Goal: Task Accomplishment & Management: Manage account settings

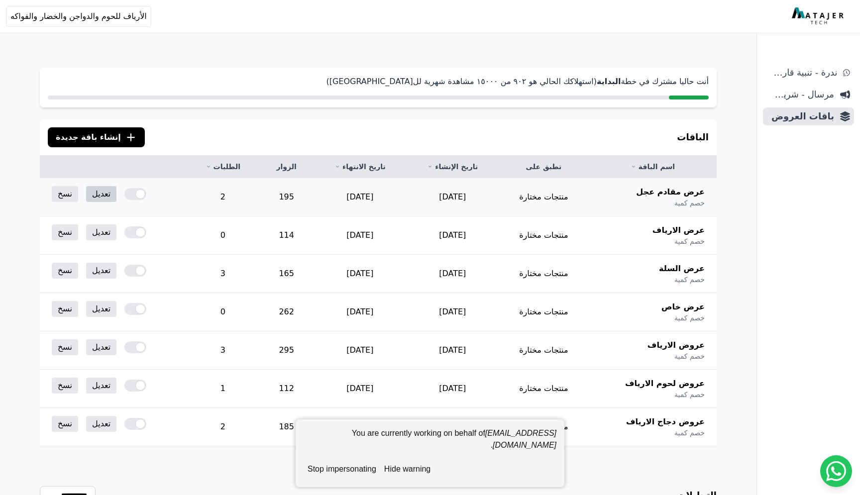
click at [99, 196] on link "تعديل" at bounding box center [101, 194] width 30 height 16
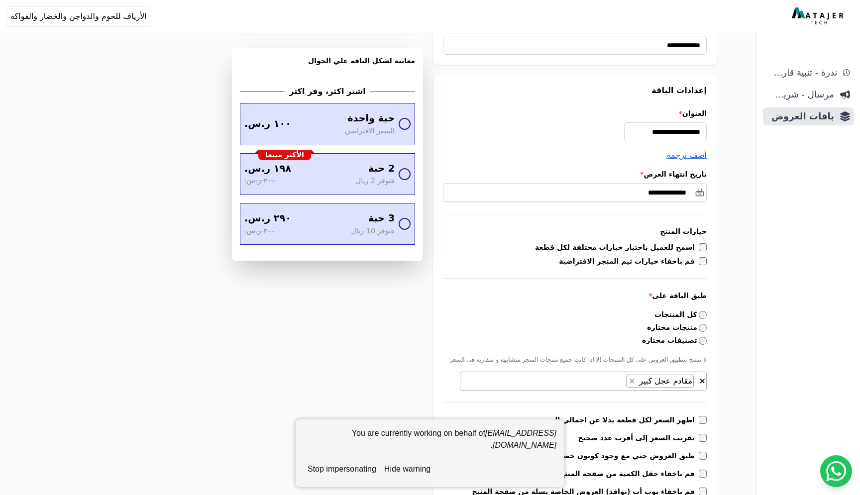
scroll to position [127, 0]
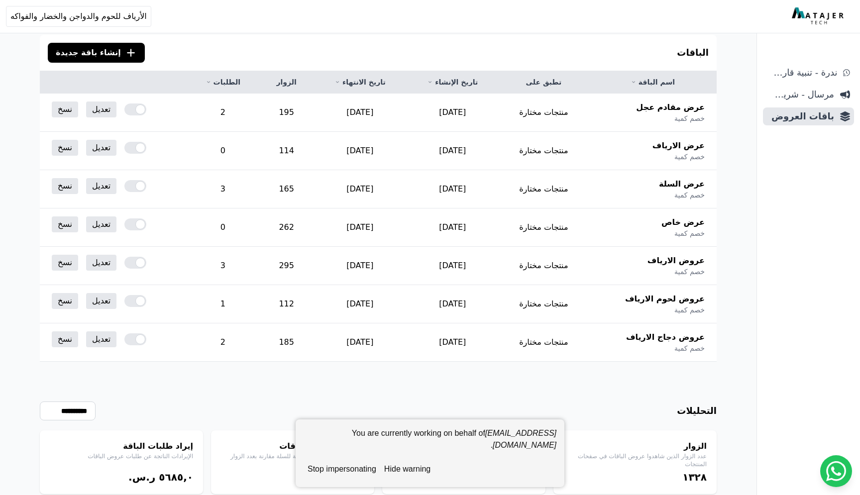
scroll to position [115, 0]
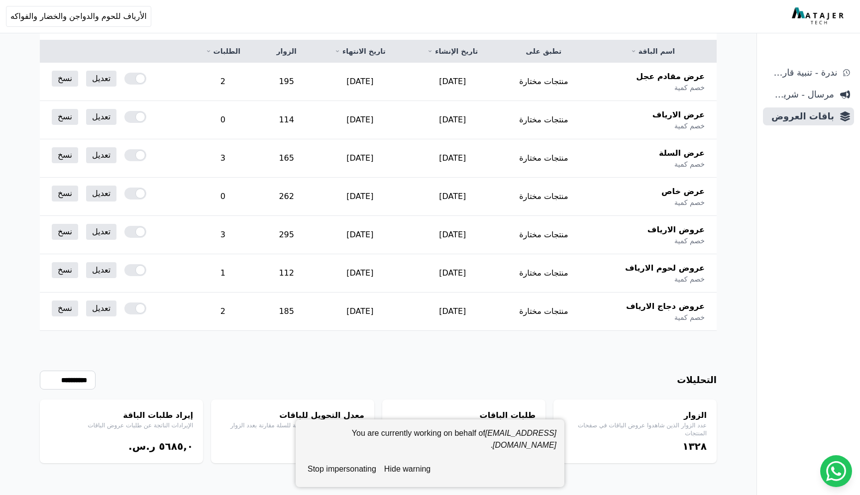
click at [414, 465] on button "hide warning" at bounding box center [407, 469] width 54 height 20
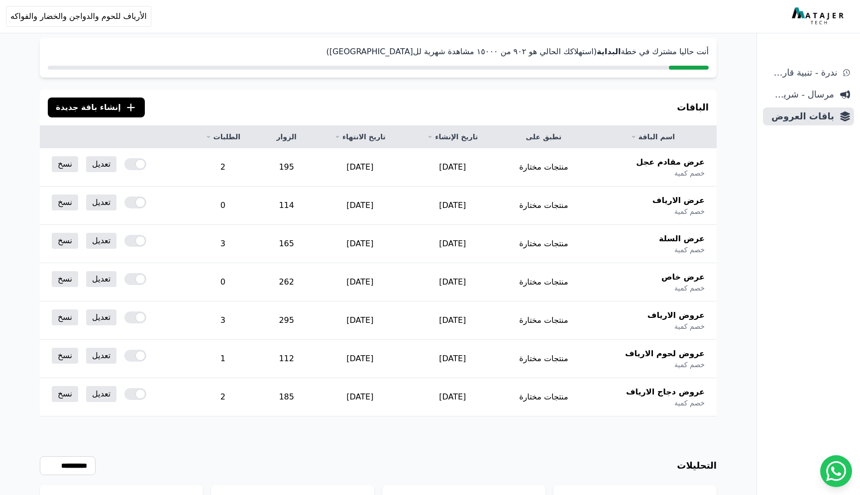
scroll to position [0, 0]
